Goal: Information Seeking & Learning: Learn about a topic

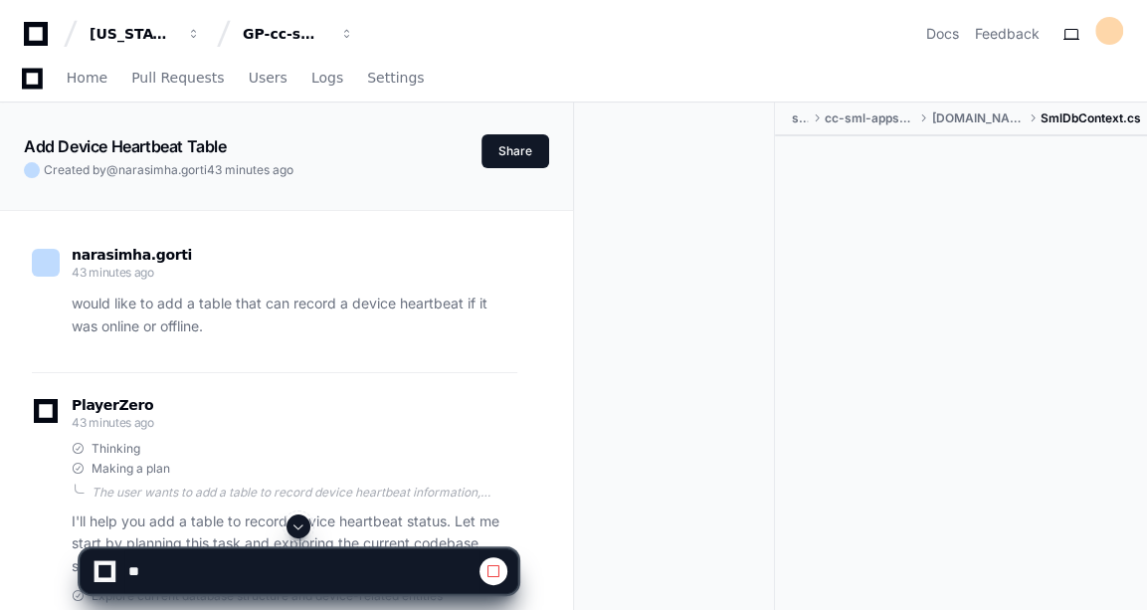
scroll to position [3931, 0]
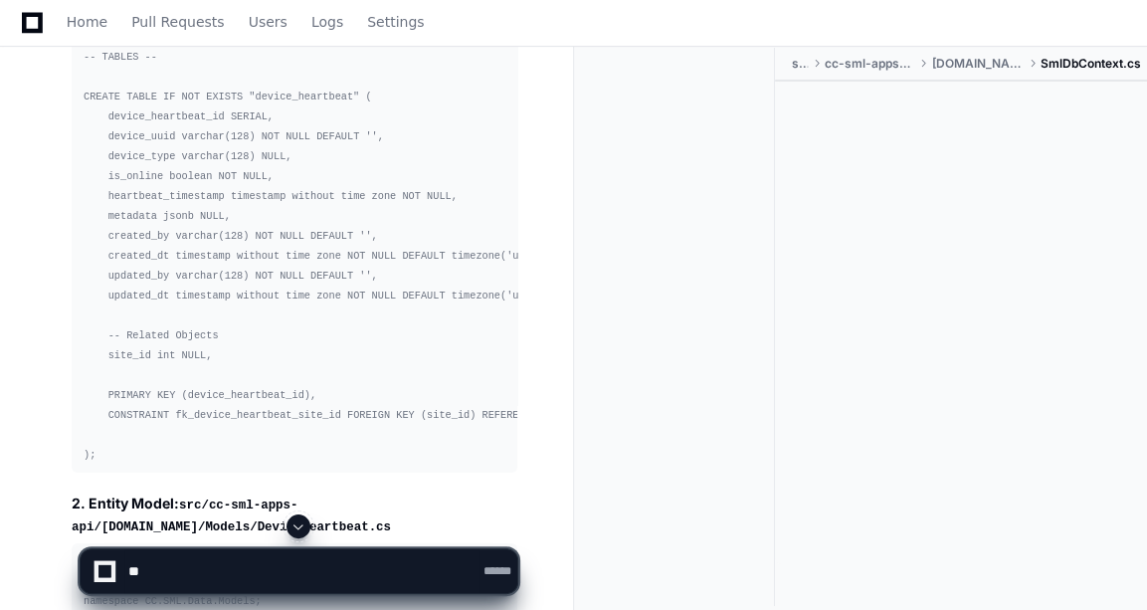
click at [330, 334] on pre "-- Date: Rev [DATE] -----------------------------------------------------------…" at bounding box center [295, 186] width 446 height 573
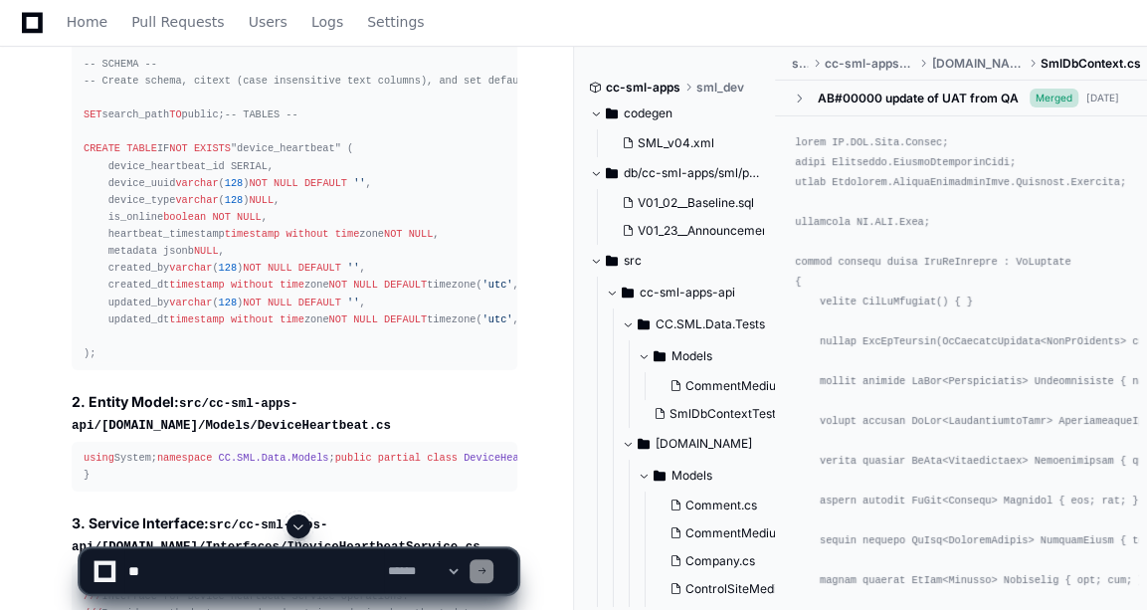
scroll to position [3819, 0]
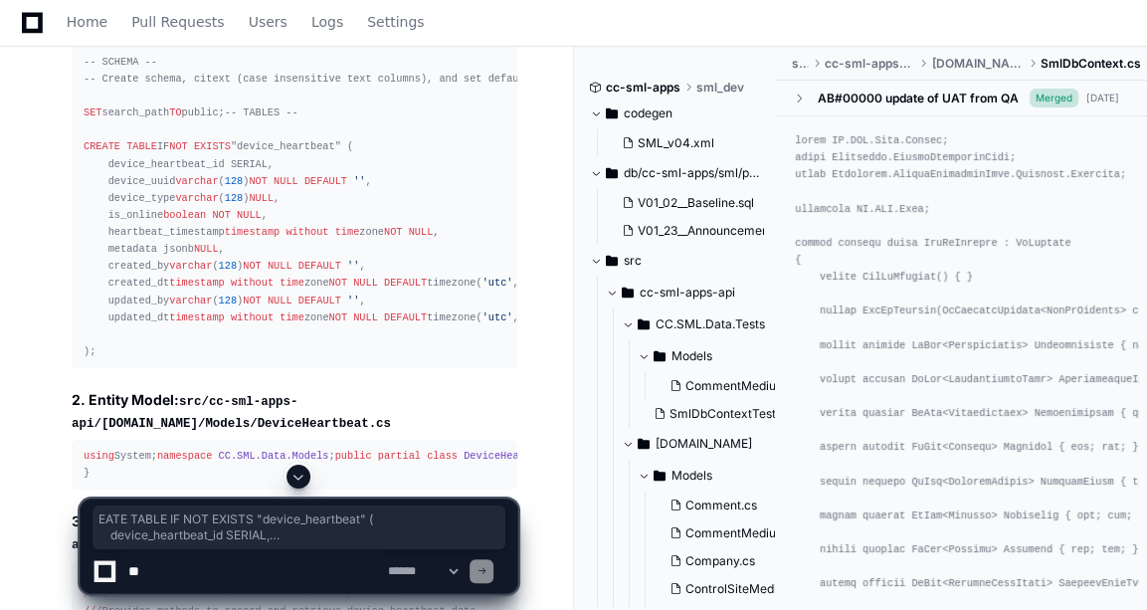
drag, startPoint x: 103, startPoint y: 476, endPoint x: 93, endPoint y: 154, distance: 322.4
click at [93, 154] on div "-- Date: Rev [DATE] -----------------------------------------------------------…" at bounding box center [295, 190] width 422 height 341
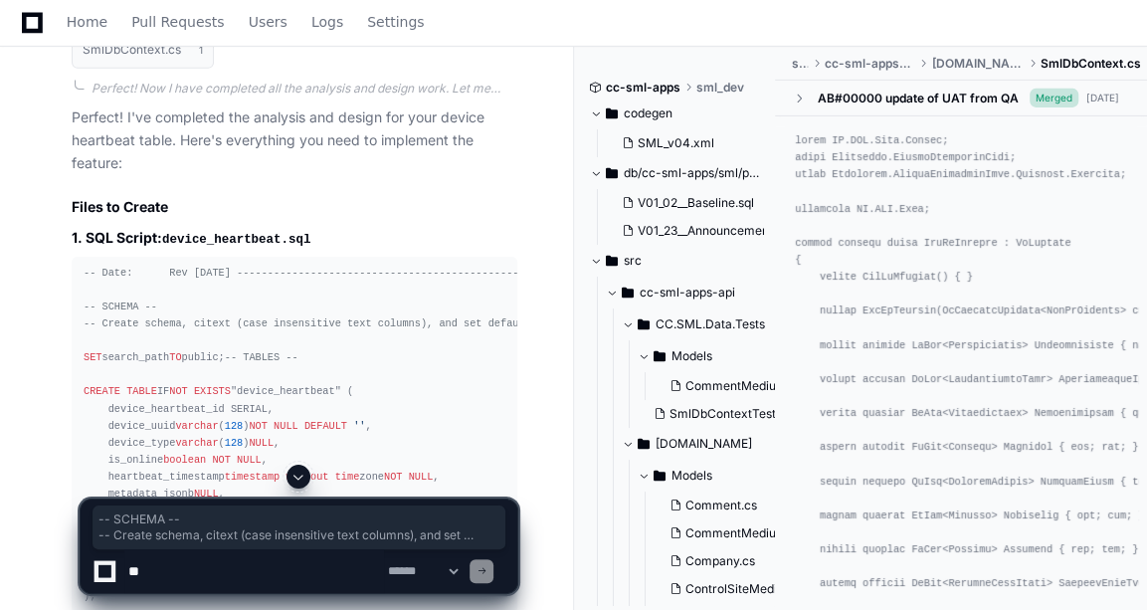
scroll to position [3570, 0]
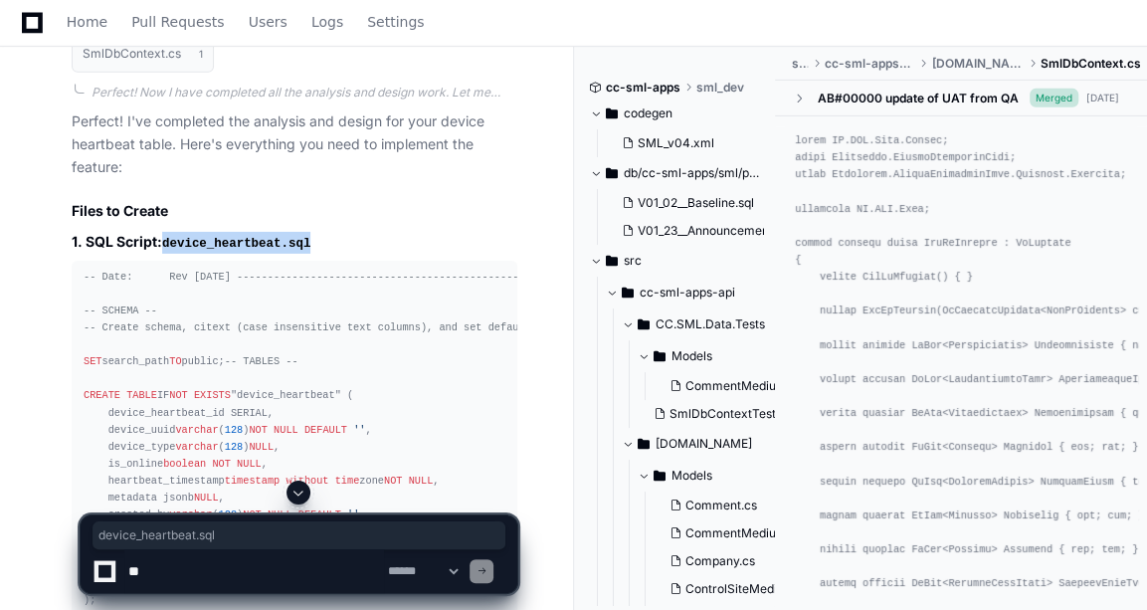
drag, startPoint x: 162, startPoint y: 229, endPoint x: 311, endPoint y: 227, distance: 149.2
click at [311, 232] on h3 "1. SQL Script: device_heartbeat.sql" at bounding box center [295, 243] width 446 height 22
copy h3 "device_heartbeat.sql"
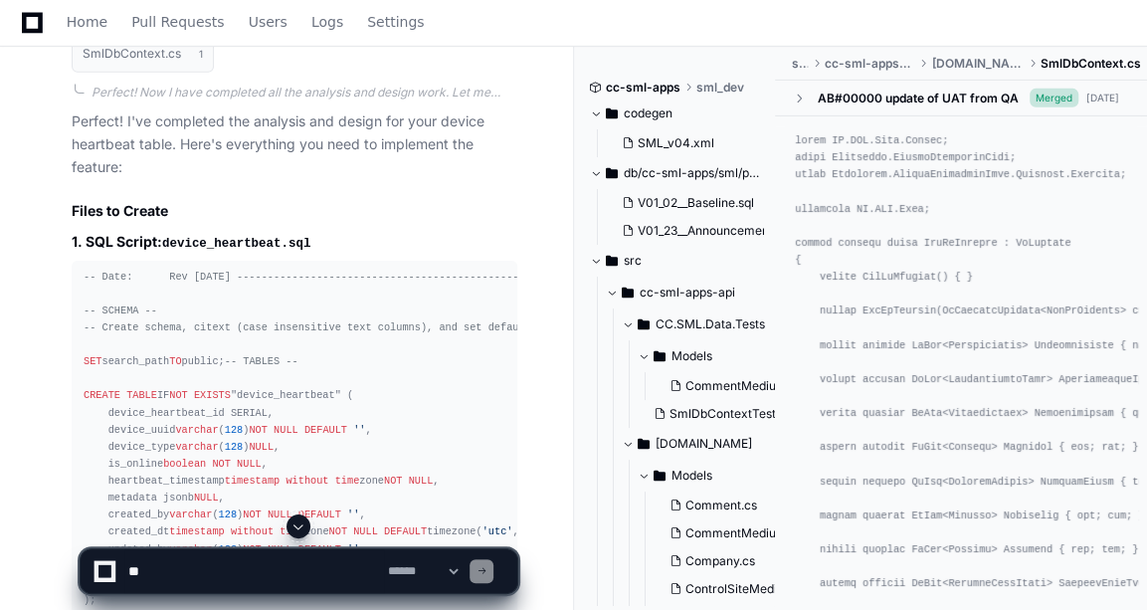
click at [287, 355] on div "-- Date: Rev [DATE] -----------------------------------------------------------…" at bounding box center [295, 439] width 422 height 341
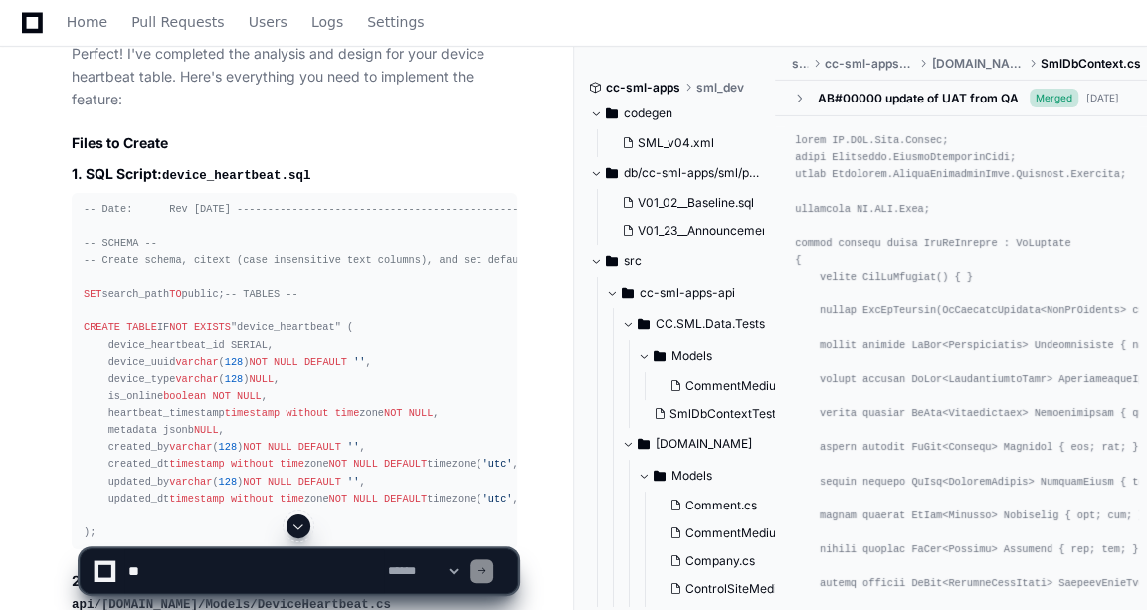
scroll to position [3638, 0]
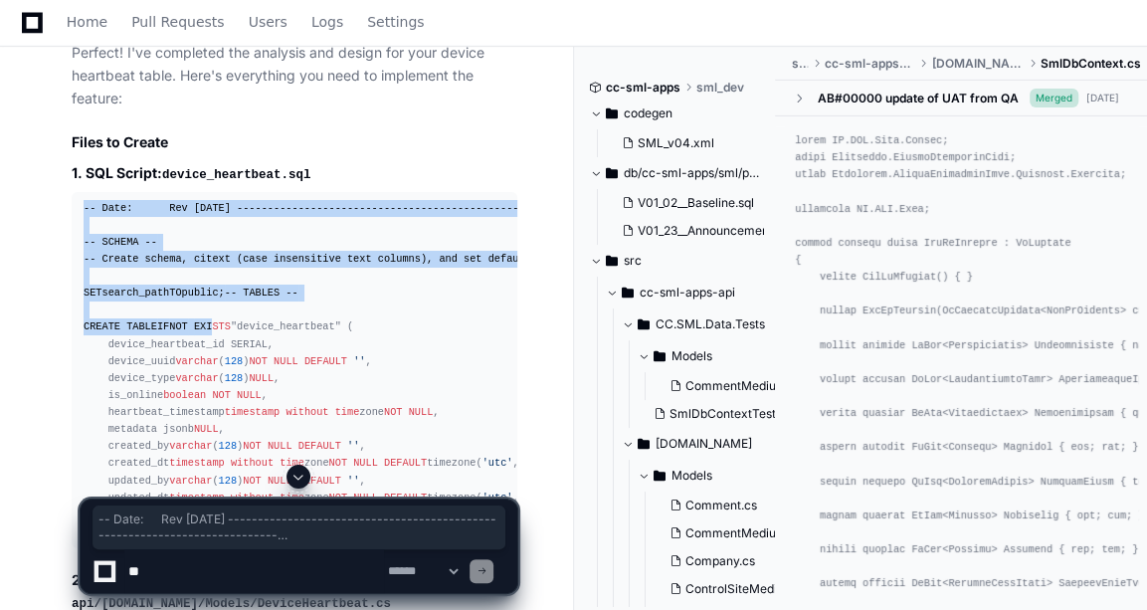
drag, startPoint x: 86, startPoint y: 195, endPoint x: 216, endPoint y: 357, distance: 208.0
click at [216, 357] on div "-- Date: Rev [DATE] -----------------------------------------------------------…" at bounding box center [295, 370] width 422 height 341
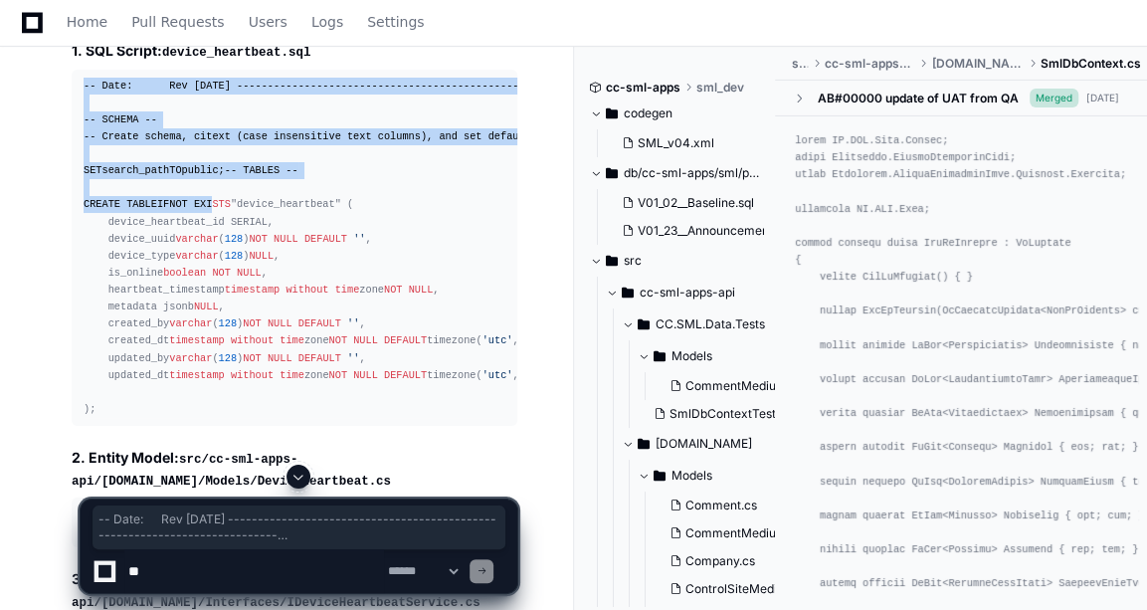
scroll to position [4097, 0]
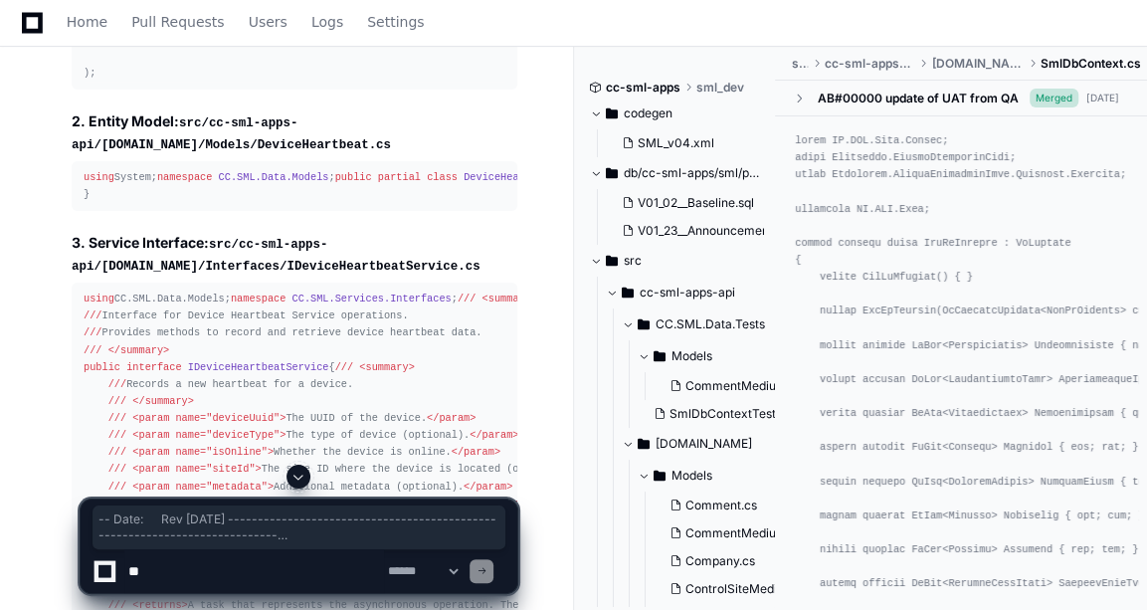
copy div "-- Date: Rev [DATE] -----------------------------------------------------------…"
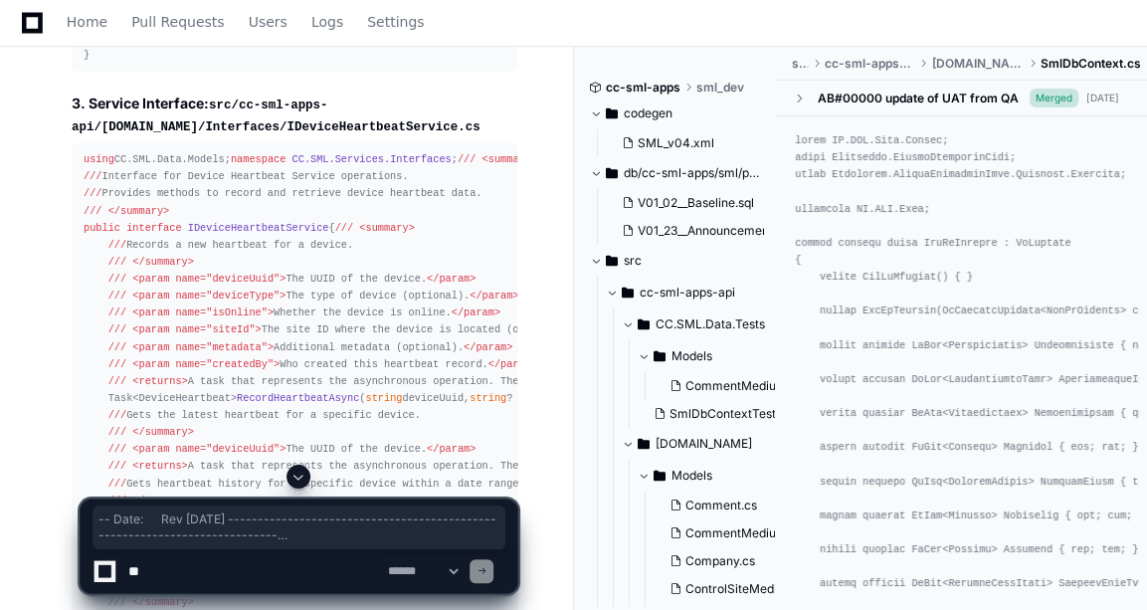
scroll to position [4238, 0]
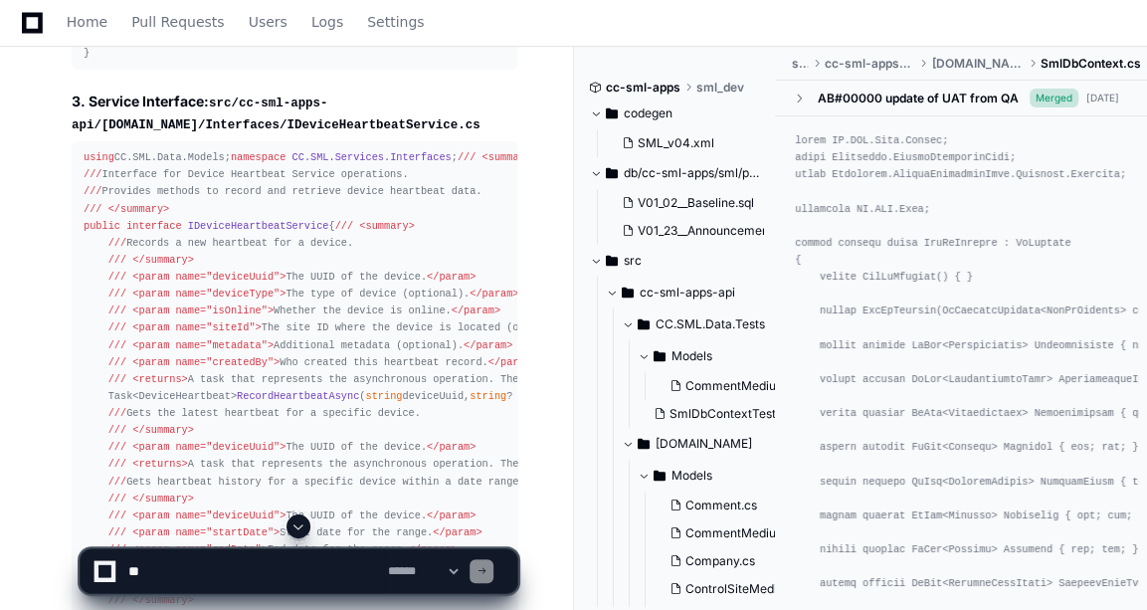
click at [386, 62] on div "using System; namespace CC.SML.Data.Models ; public partial class DeviceHeartbe…" at bounding box center [295, 45] width 422 height 34
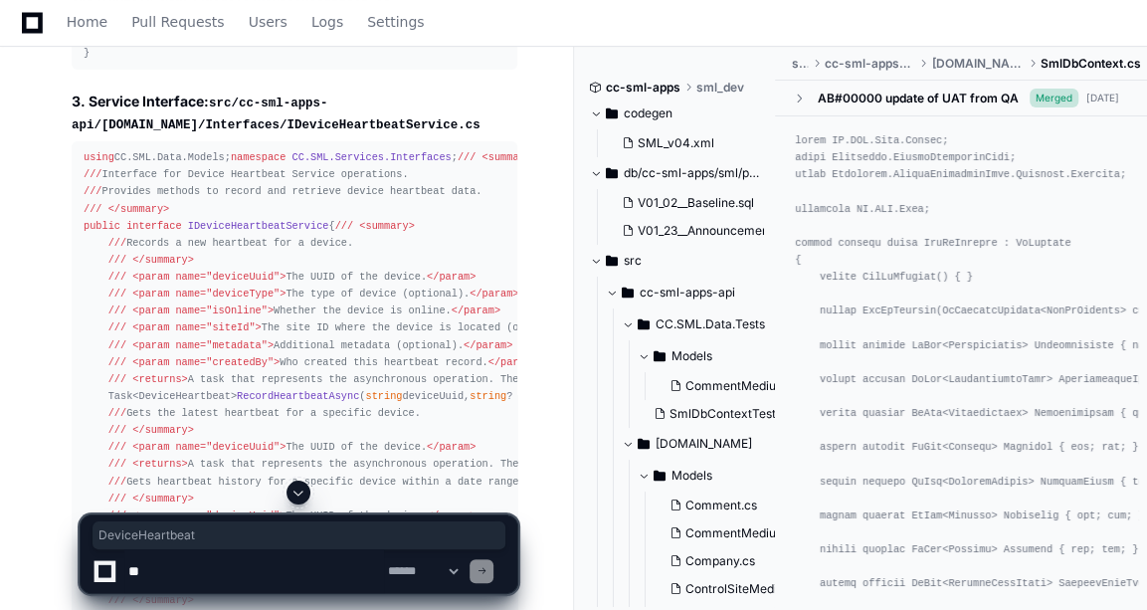
copy code "DeviceHeartbeat"
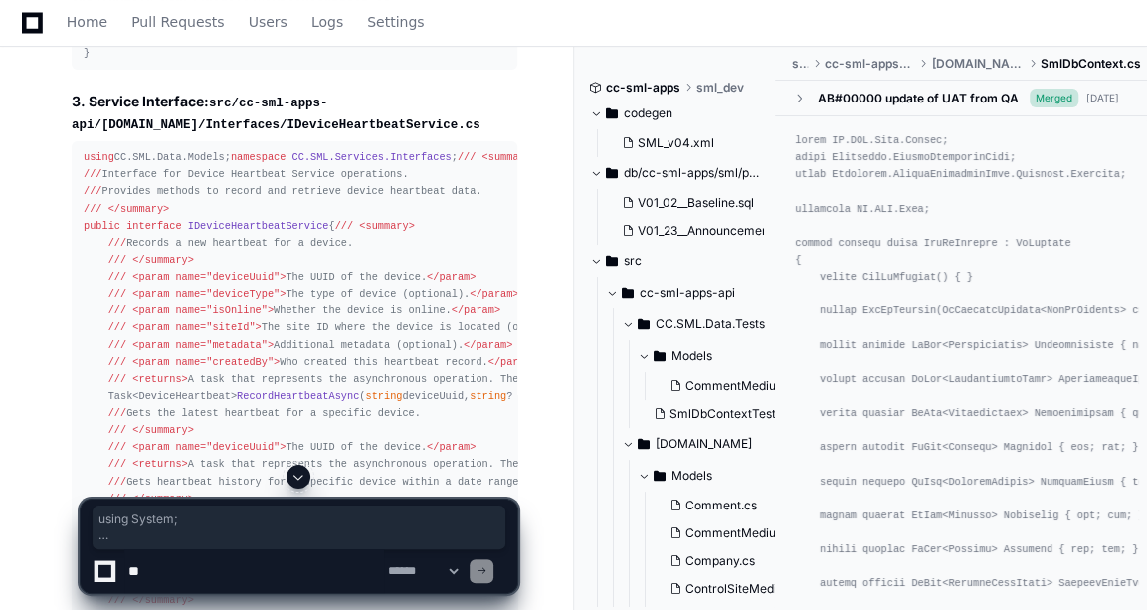
drag, startPoint x: 104, startPoint y: 248, endPoint x: 172, endPoint y: 368, distance: 138.1
click at [172, 70] on pre "using System; namespace CC.SML.Data.Models ; public partial class DeviceHeartbe…" at bounding box center [295, 45] width 446 height 50
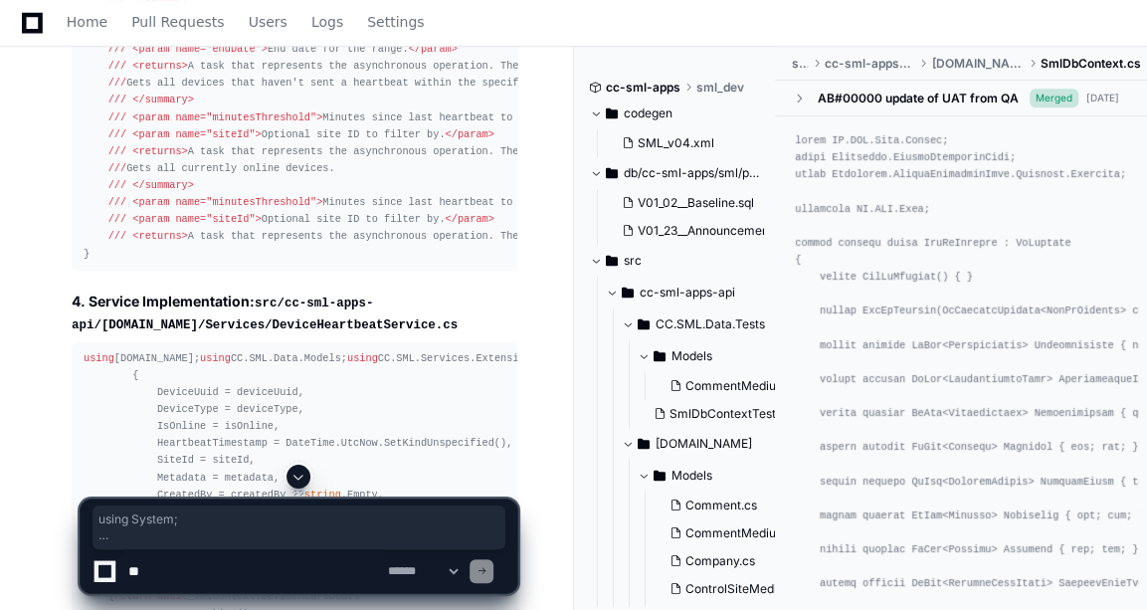
scroll to position [4610, 0]
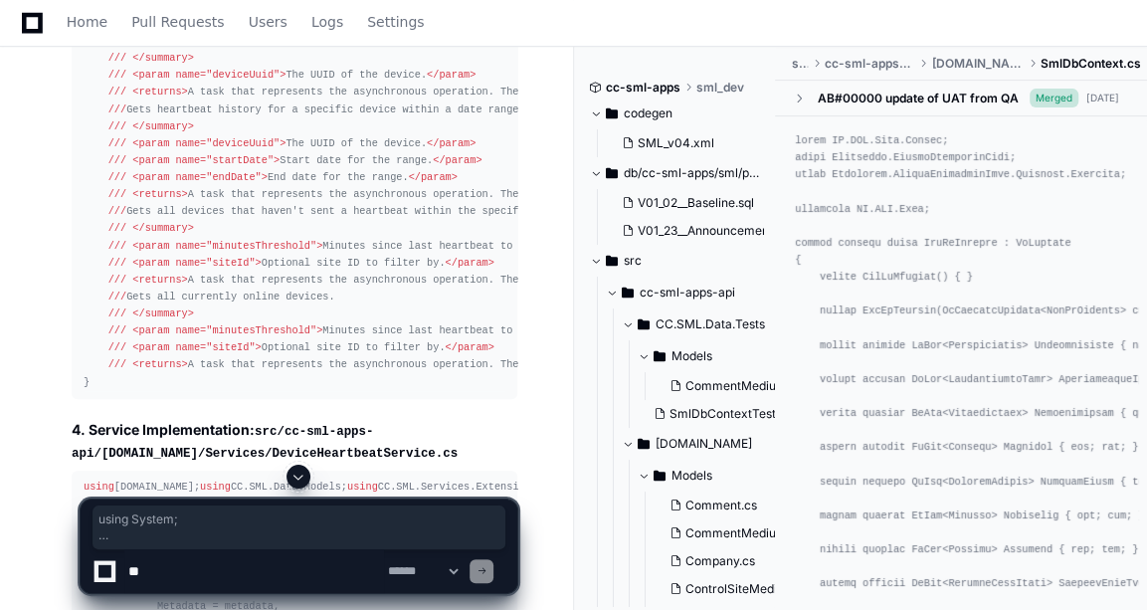
copy div "using System; namespace CC.SML.Data.Models ; public partial class DeviceHeartbe…"
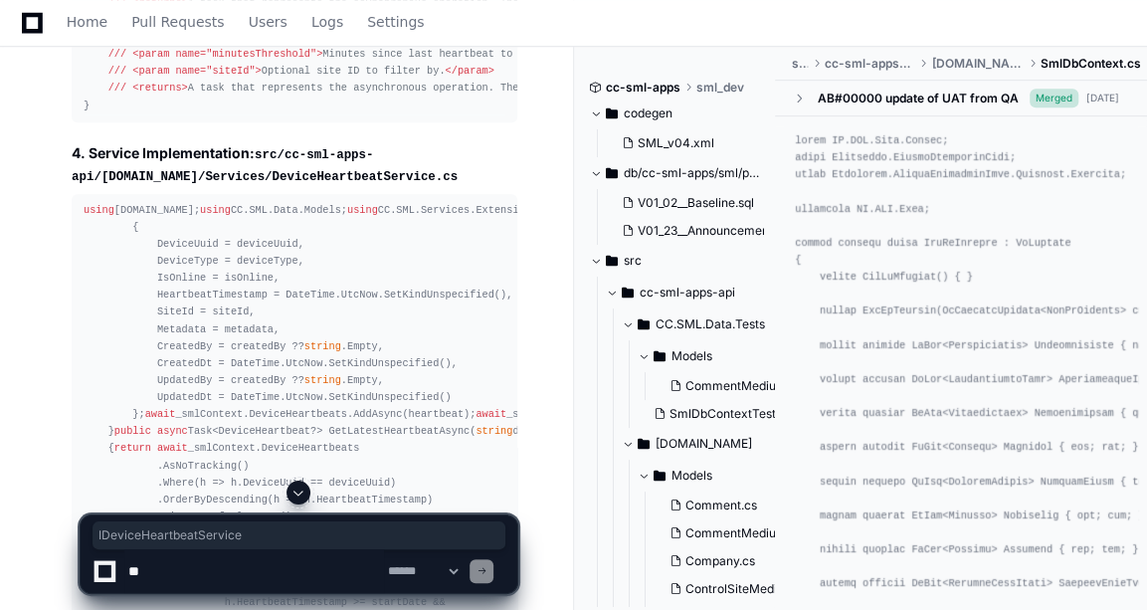
copy code "IDeviceHeartbeatService"
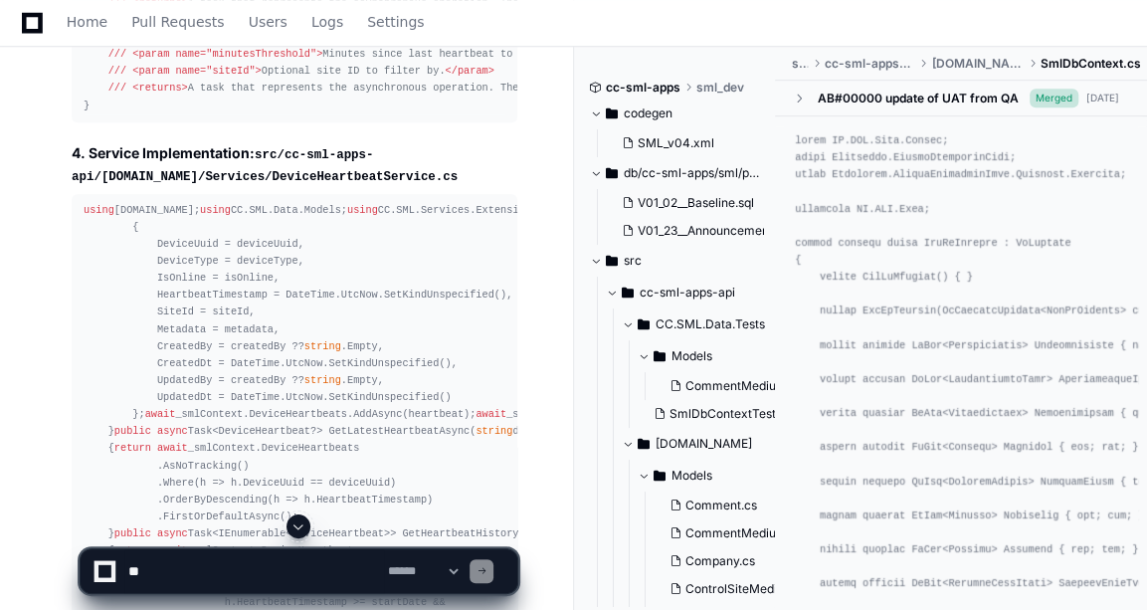
drag, startPoint x: 82, startPoint y: 103, endPoint x: 192, endPoint y: 357, distance: 276.6
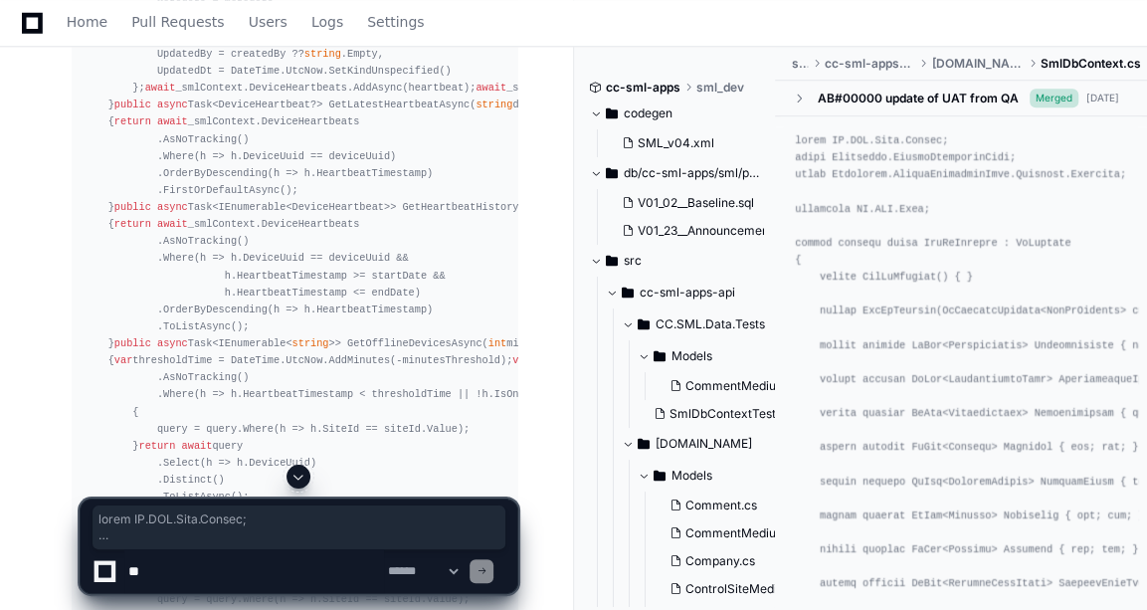
scroll to position [5476, 0]
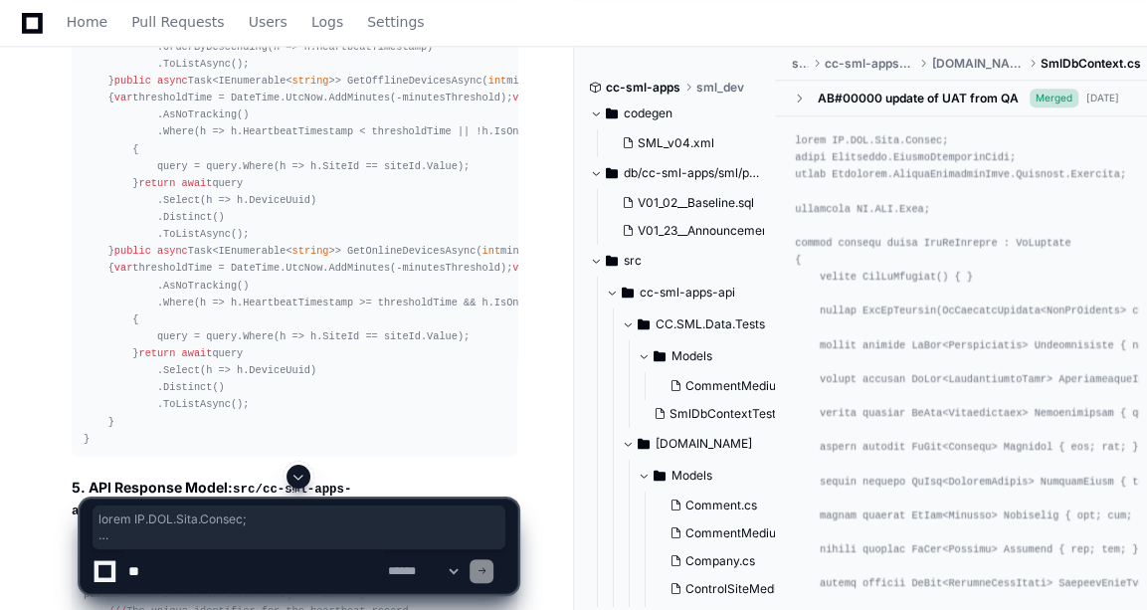
copy div "using CC.SML.Data.Models; namespace CC.SML.Services.Interfaces ; /// <summary> …"
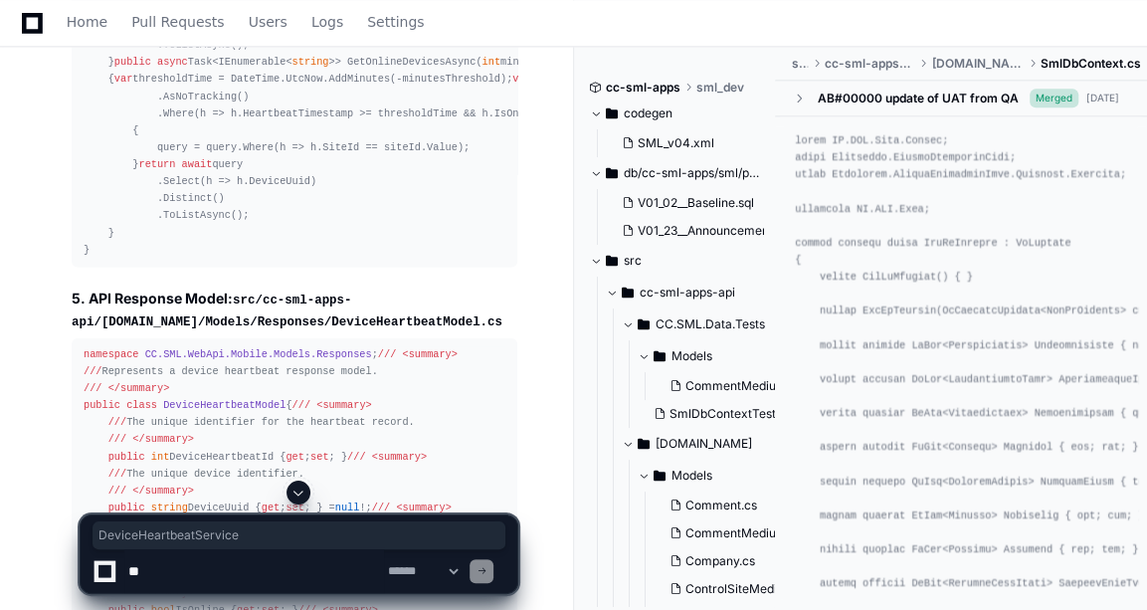
copy code "DeviceHeartbeatService"
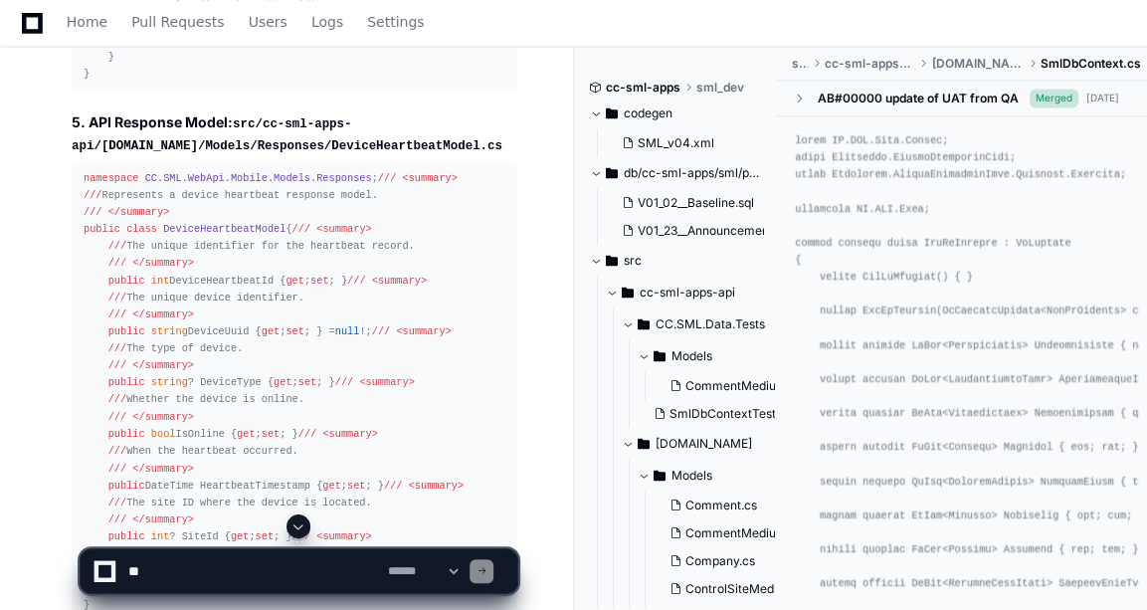
drag, startPoint x: 81, startPoint y: 158, endPoint x: 246, endPoint y: 350, distance: 253.2
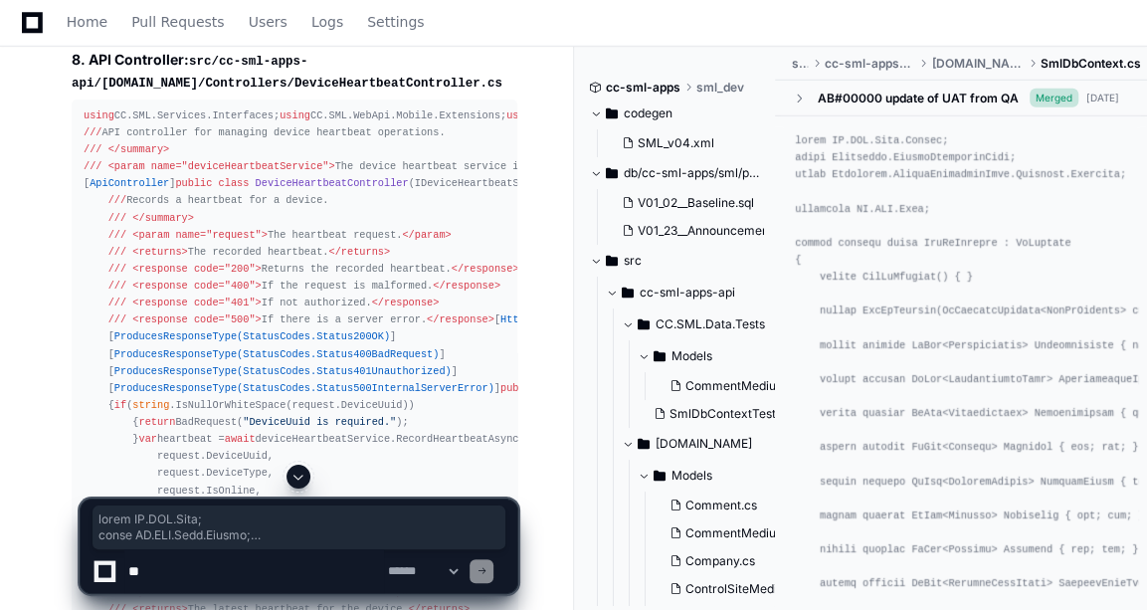
scroll to position [7391, 0]
copy div "using [DOMAIN_NAME]; using CC.SML.Data.Models; using CC.SML.Services.Extensions…"
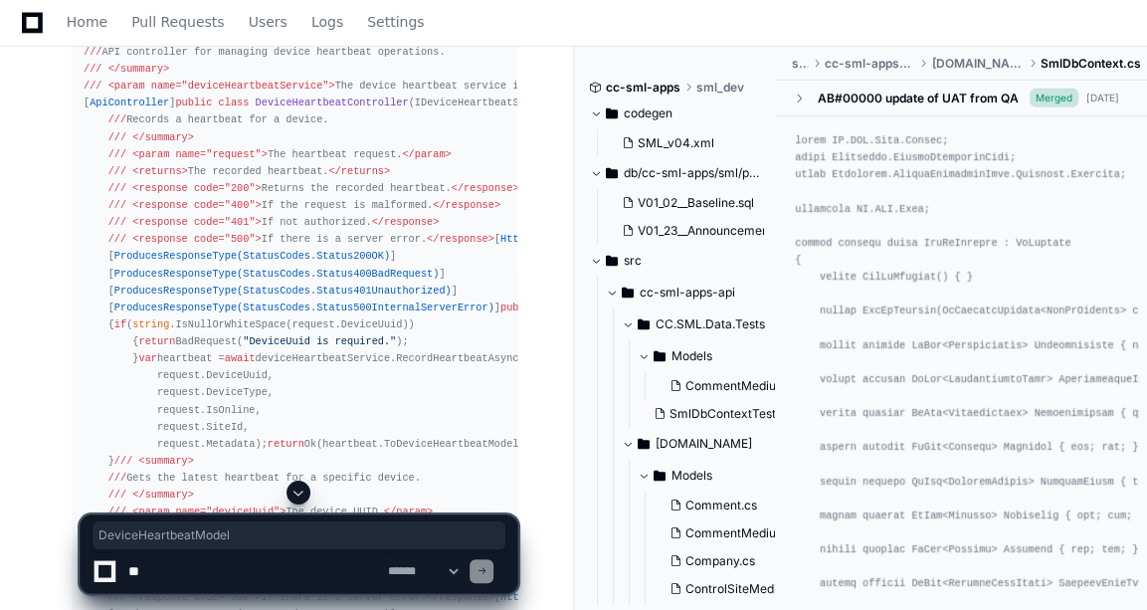
copy code "DeviceHeartbeatModel"
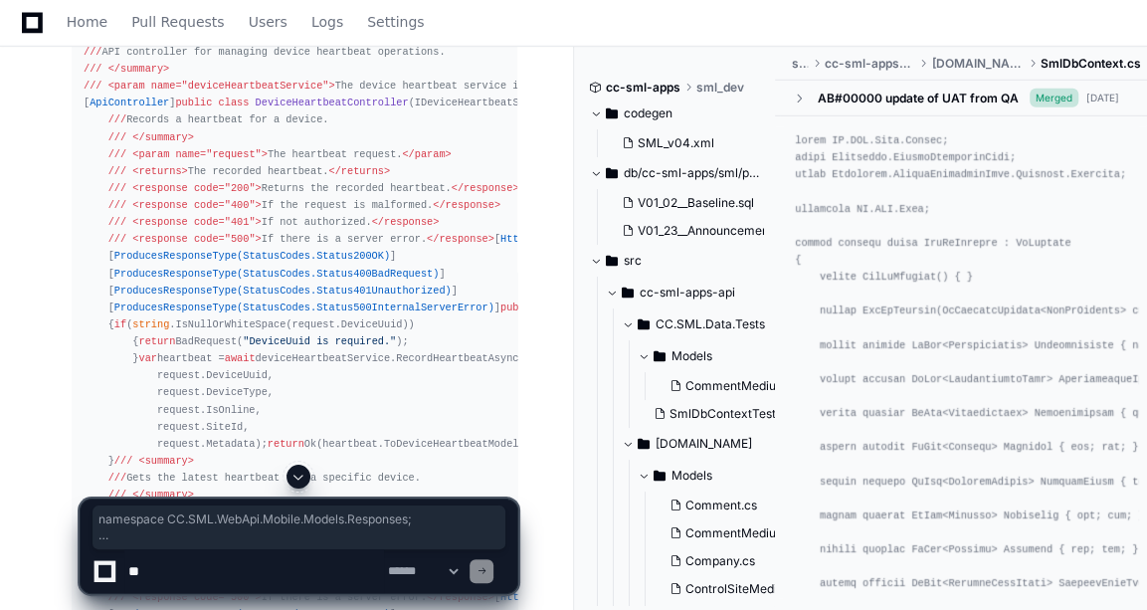
drag, startPoint x: 83, startPoint y: 143, endPoint x: 241, endPoint y: 328, distance: 243.4
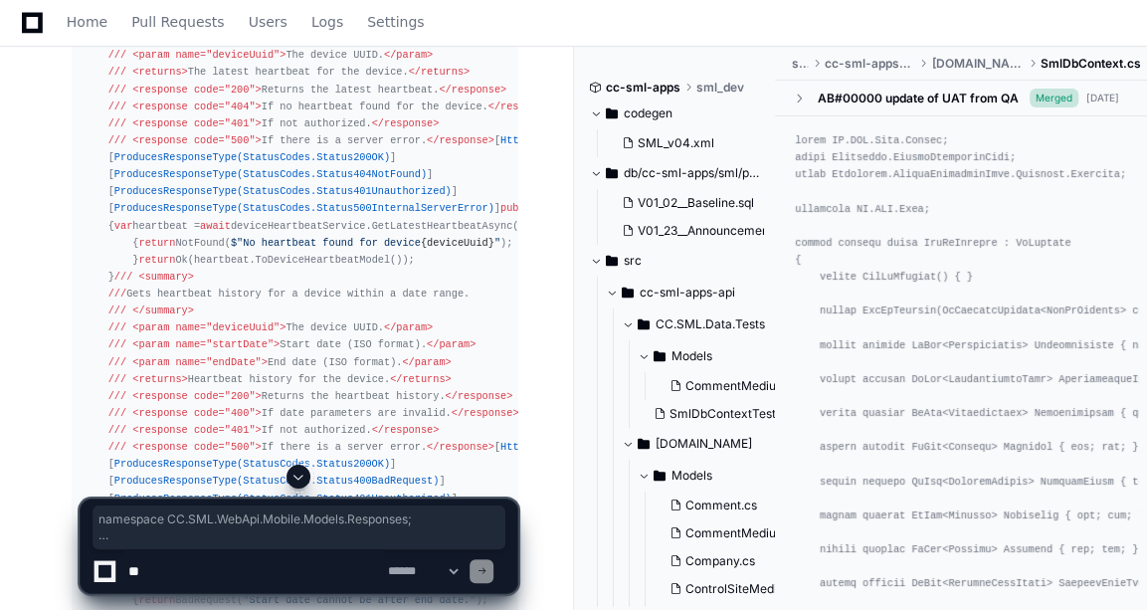
scroll to position [7930, 0]
copy article "namespace CC.SML.WebApi.Mobile.Models.Responses ; /// <summary> /// Represents …"
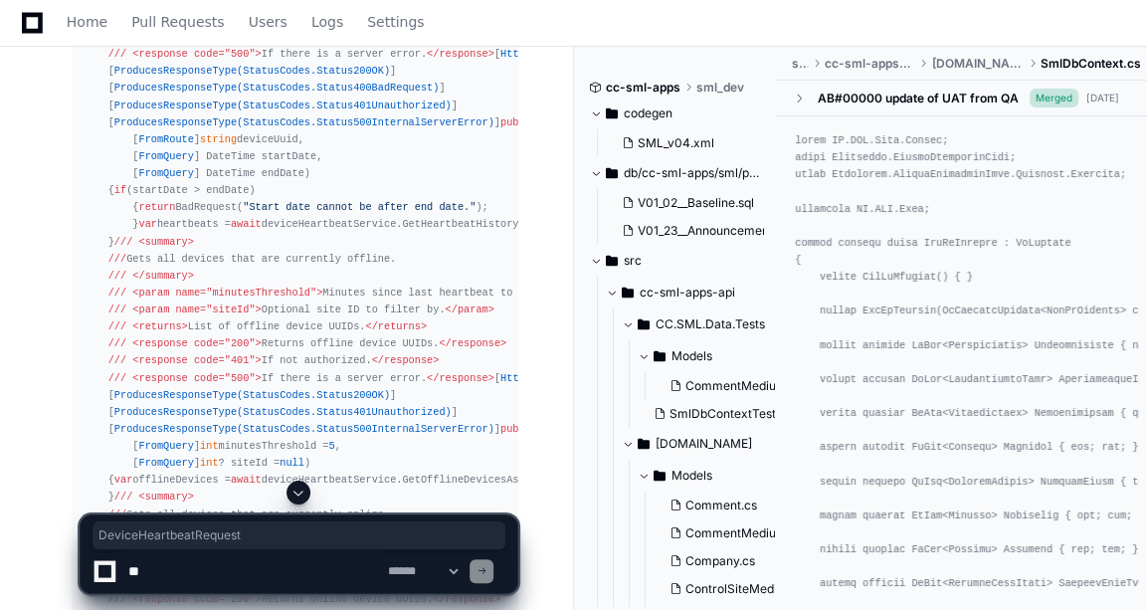
scroll to position [8323, 0]
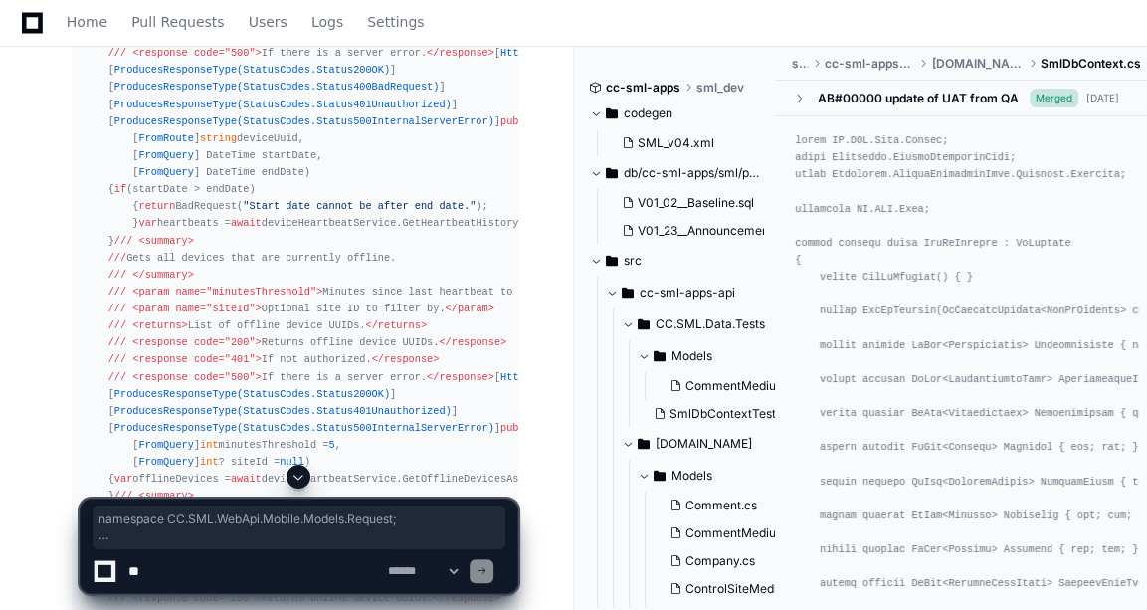
drag, startPoint x: 84, startPoint y: 89, endPoint x: 248, endPoint y: 284, distance: 255.6
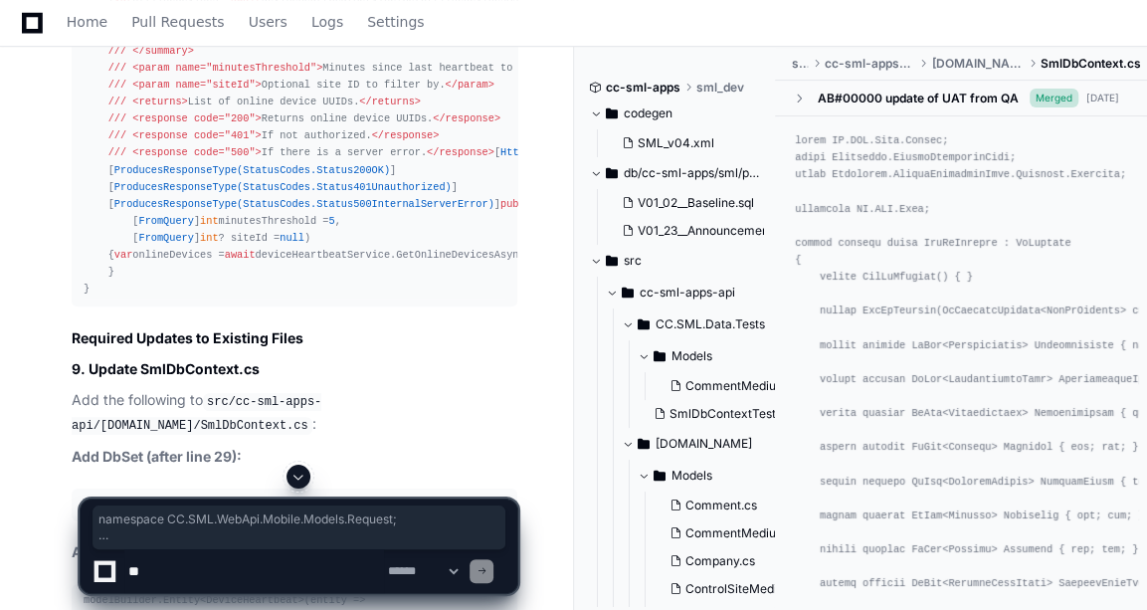
scroll to position [8804, 0]
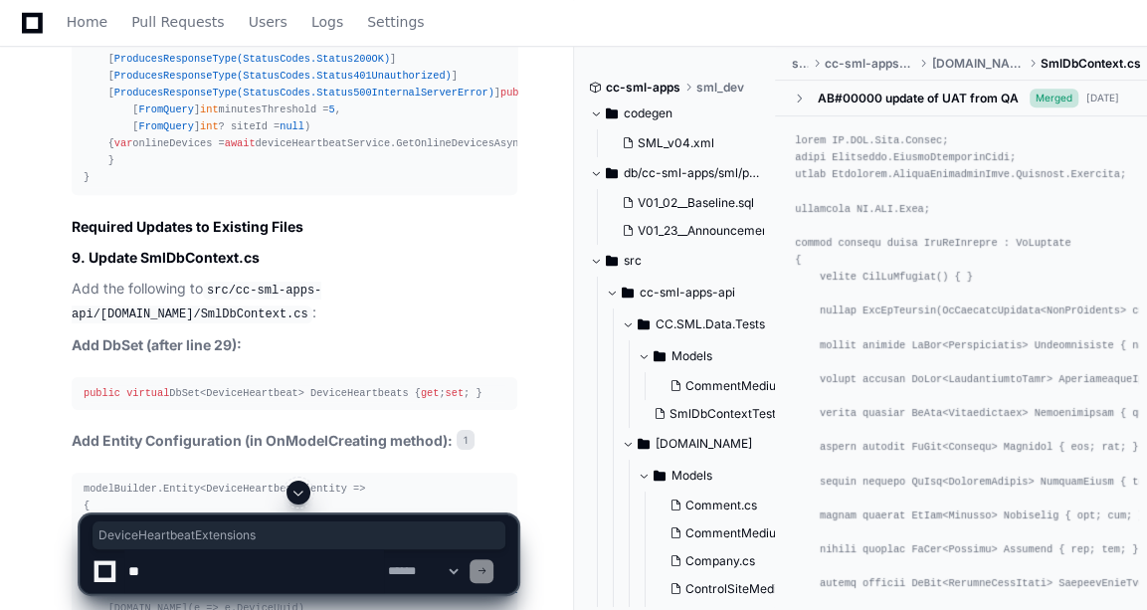
scroll to position [8915, 0]
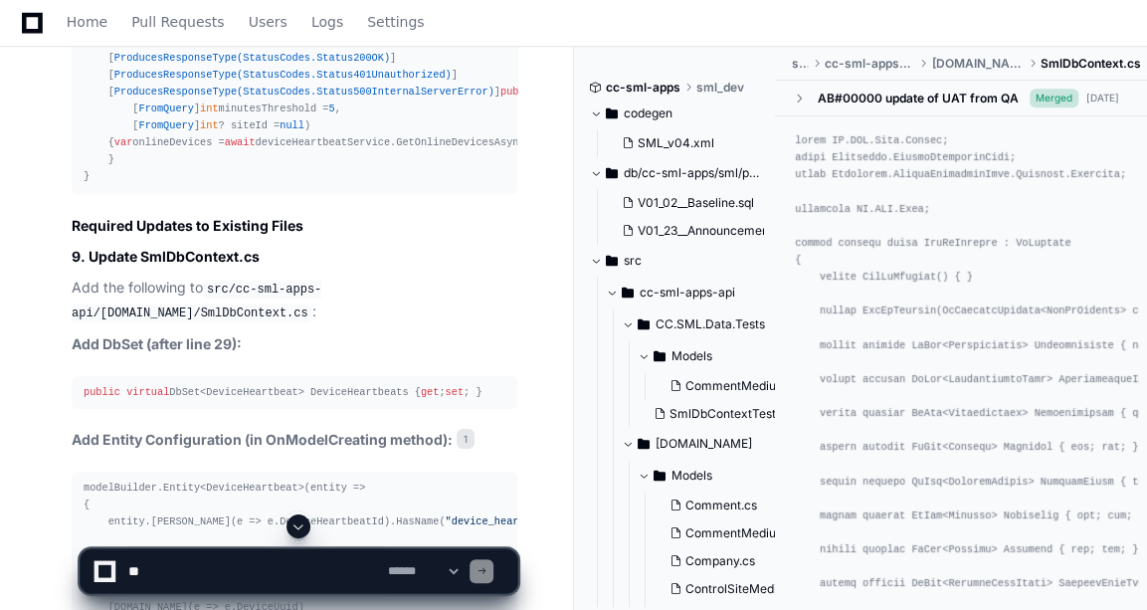
drag, startPoint x: 83, startPoint y: 131, endPoint x: 285, endPoint y: 370, distance: 313.3
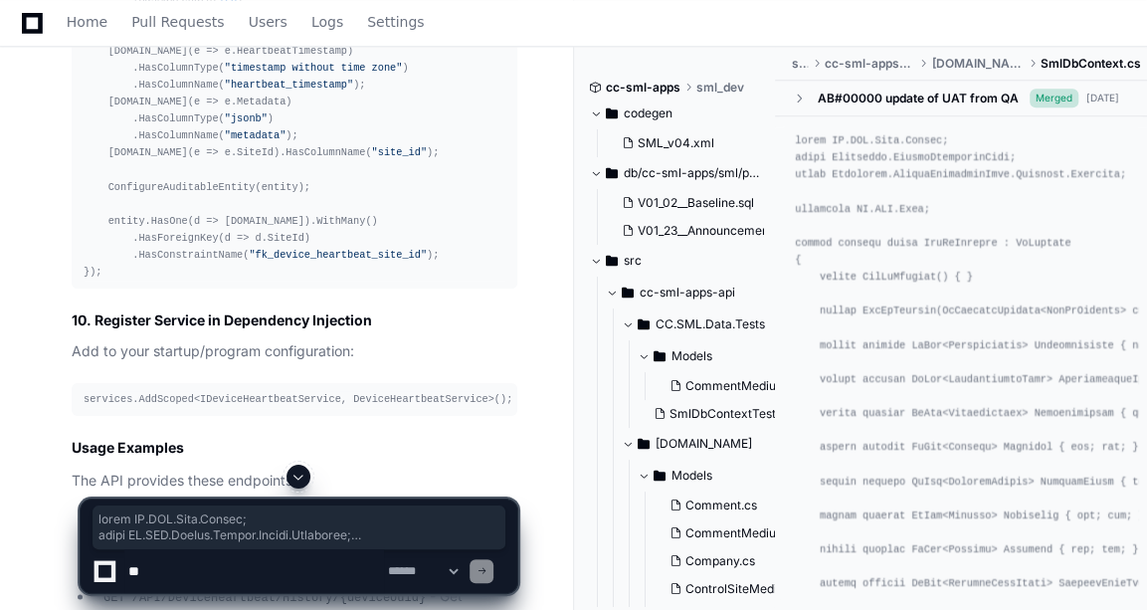
scroll to position [9606, 0]
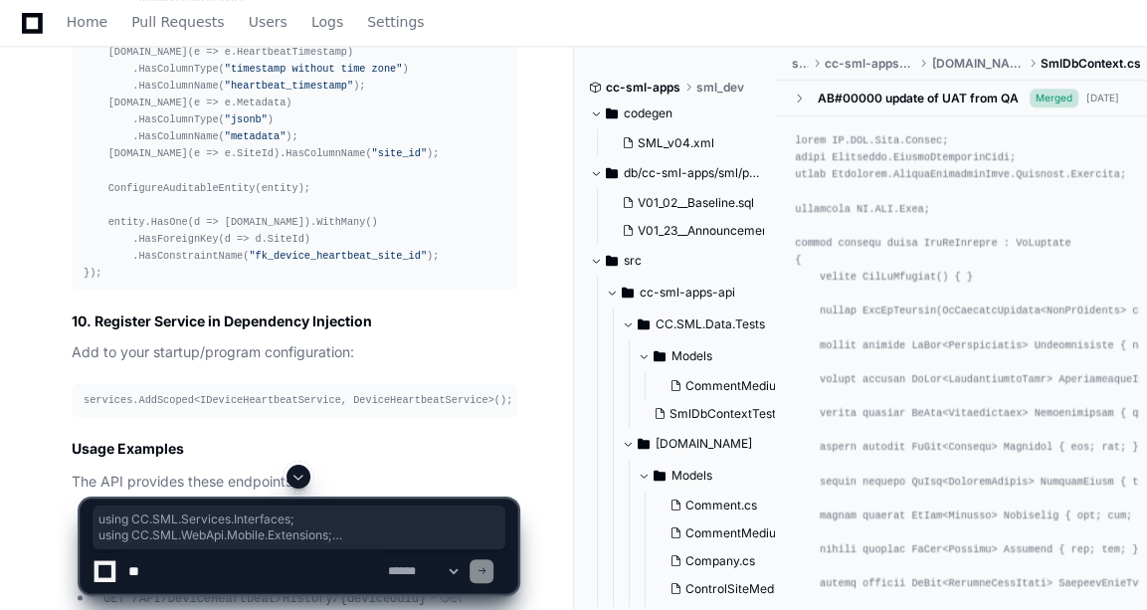
drag, startPoint x: 84, startPoint y: 190, endPoint x: 270, endPoint y: 321, distance: 227.7
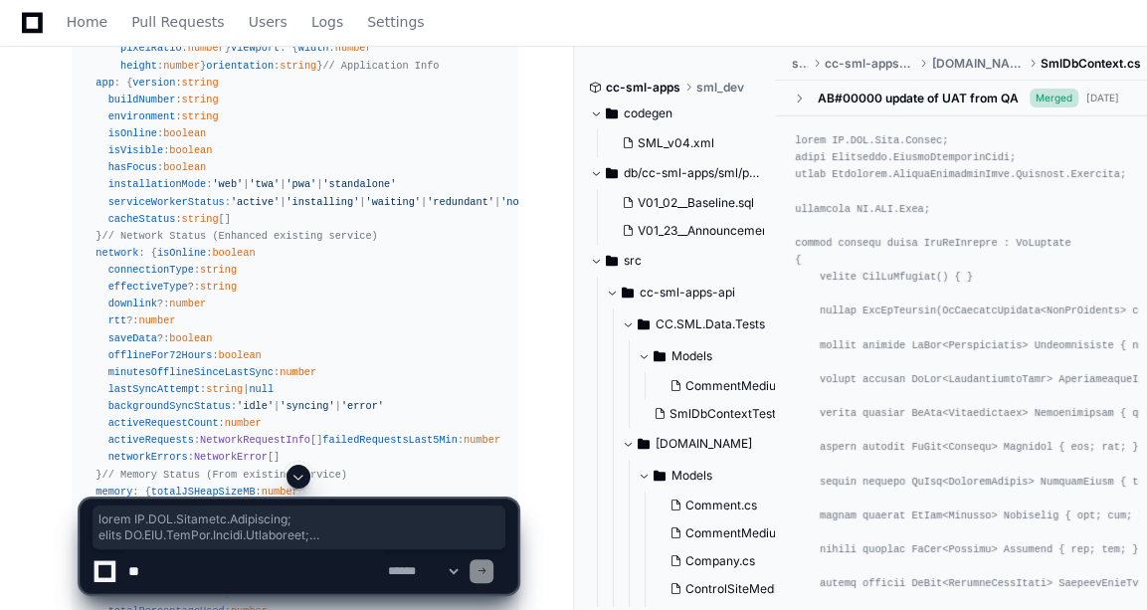
scroll to position [12242, 0]
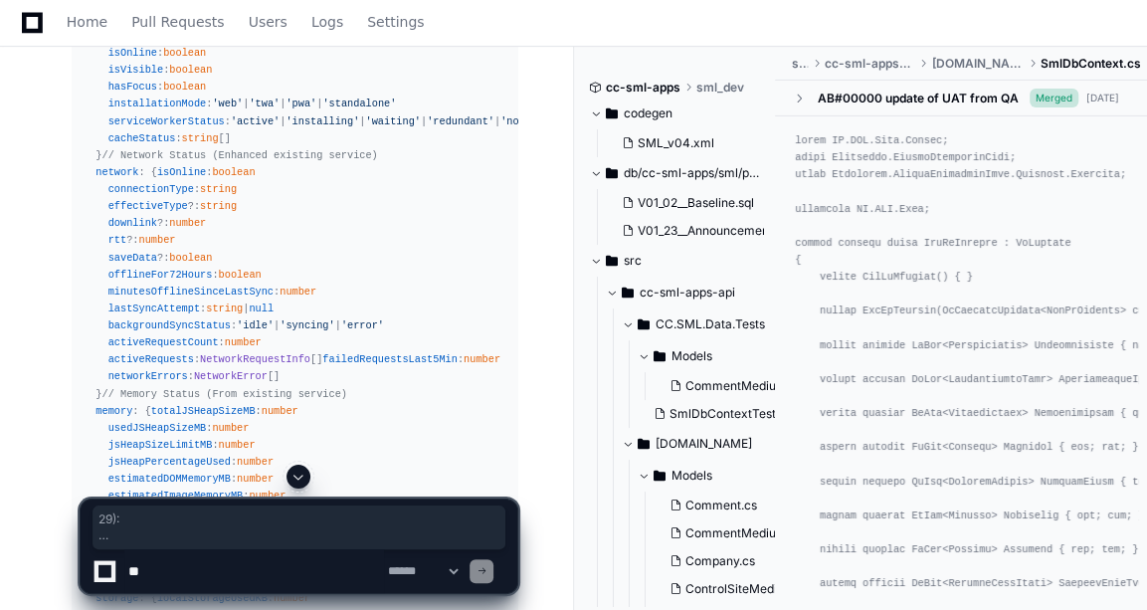
drag, startPoint x: 311, startPoint y: 336, endPoint x: 238, endPoint y: 316, distance: 76.2
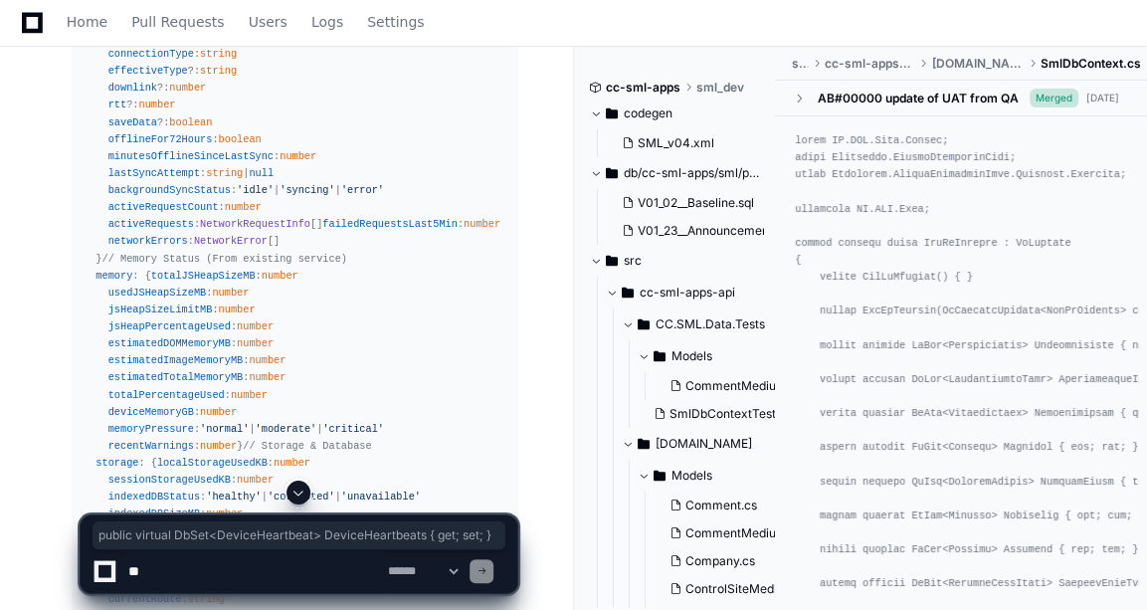
scroll to position [12478, 0]
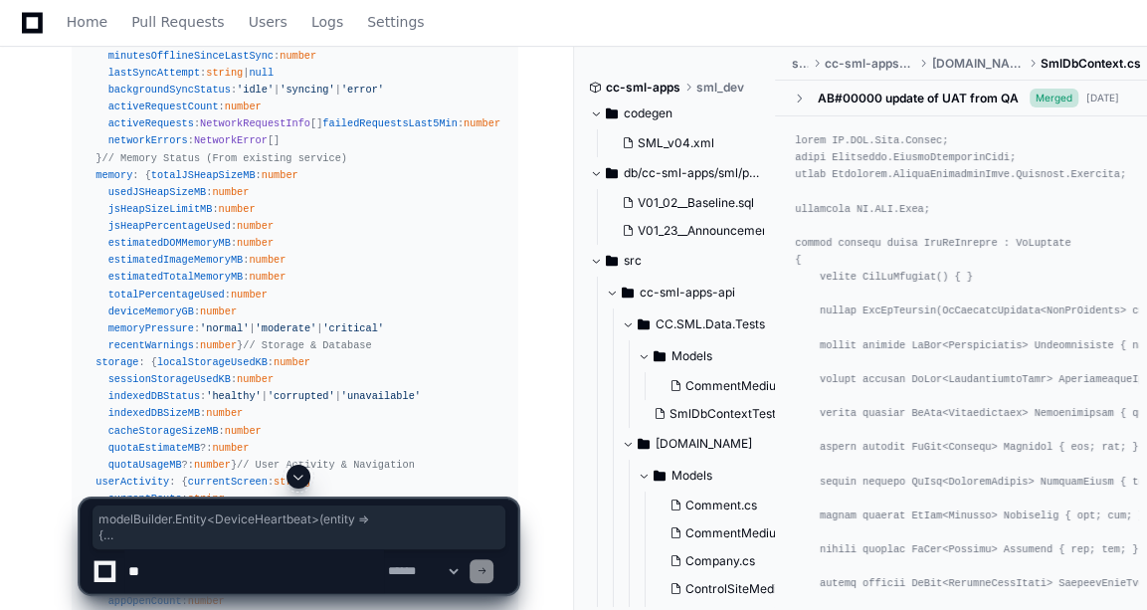
drag, startPoint x: 79, startPoint y: 136, endPoint x: 257, endPoint y: 411, distance: 327.2
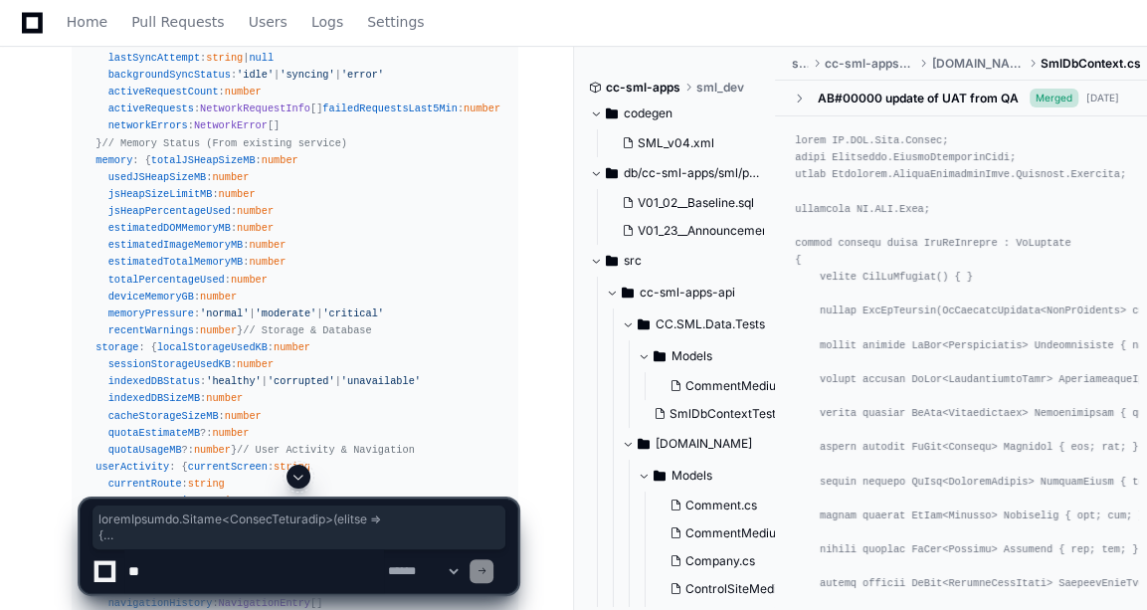
scroll to position [12492, 0]
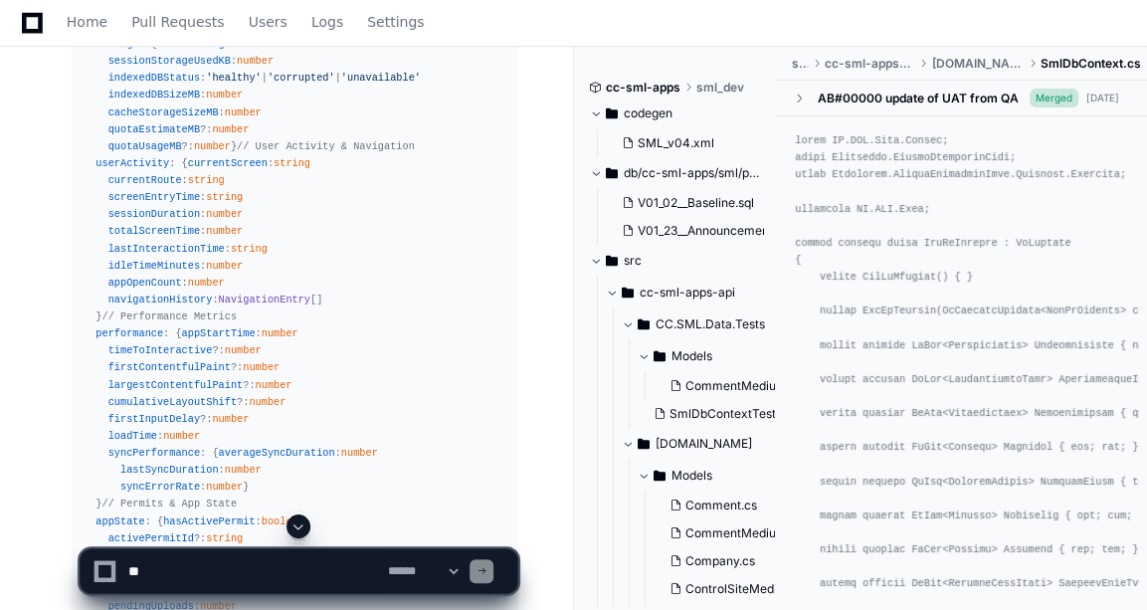
scroll to position [12963, 0]
